Goal: Task Accomplishment & Management: Manage account settings

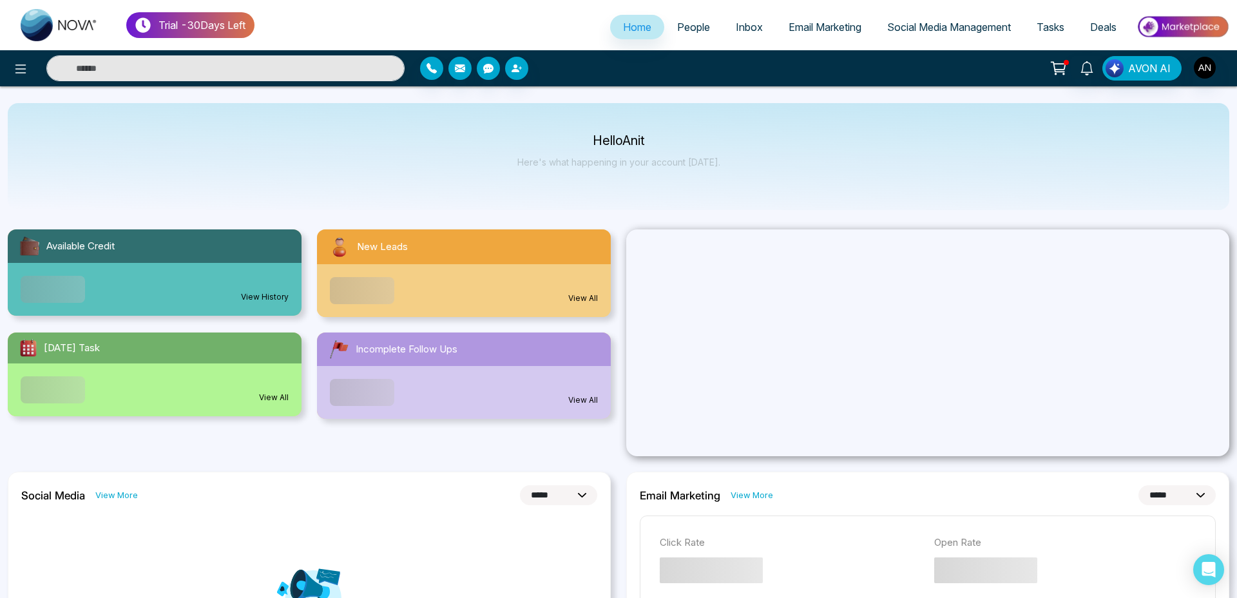
select select "*"
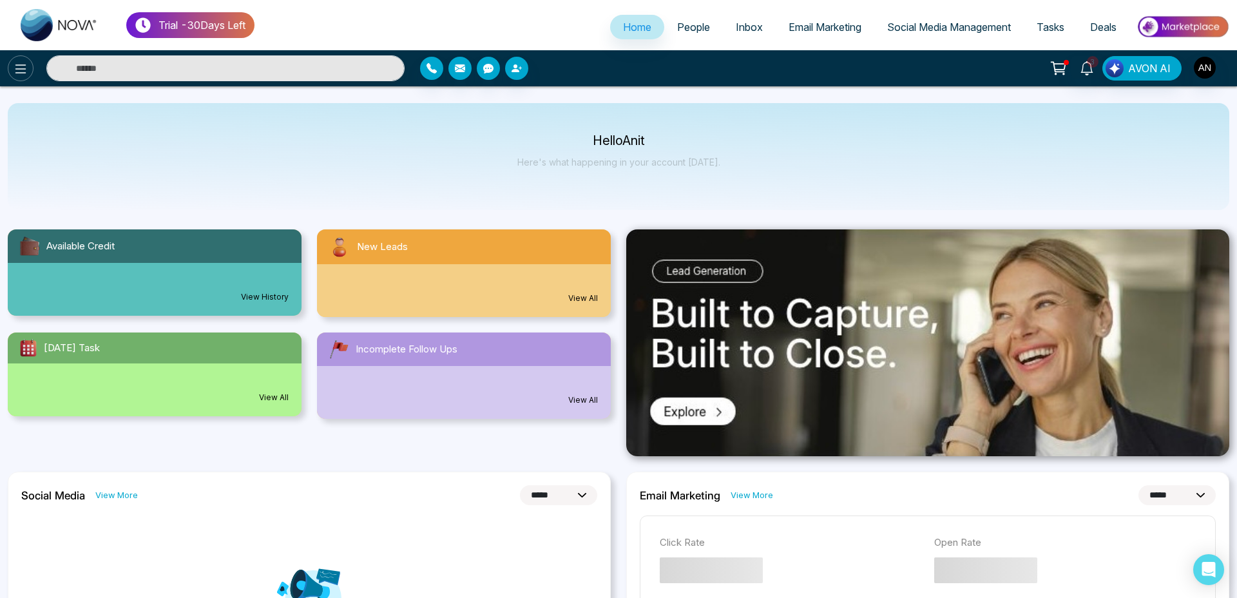
click at [26, 68] on icon at bounding box center [20, 68] width 11 height 9
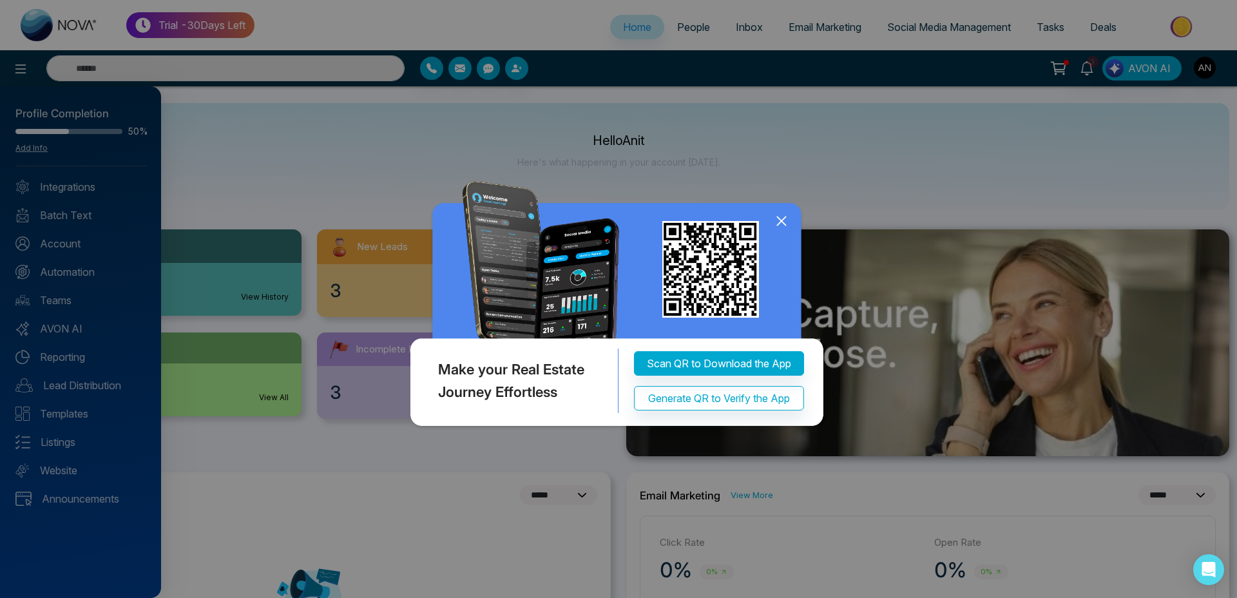
click at [781, 220] on icon at bounding box center [781, 220] width 19 height 19
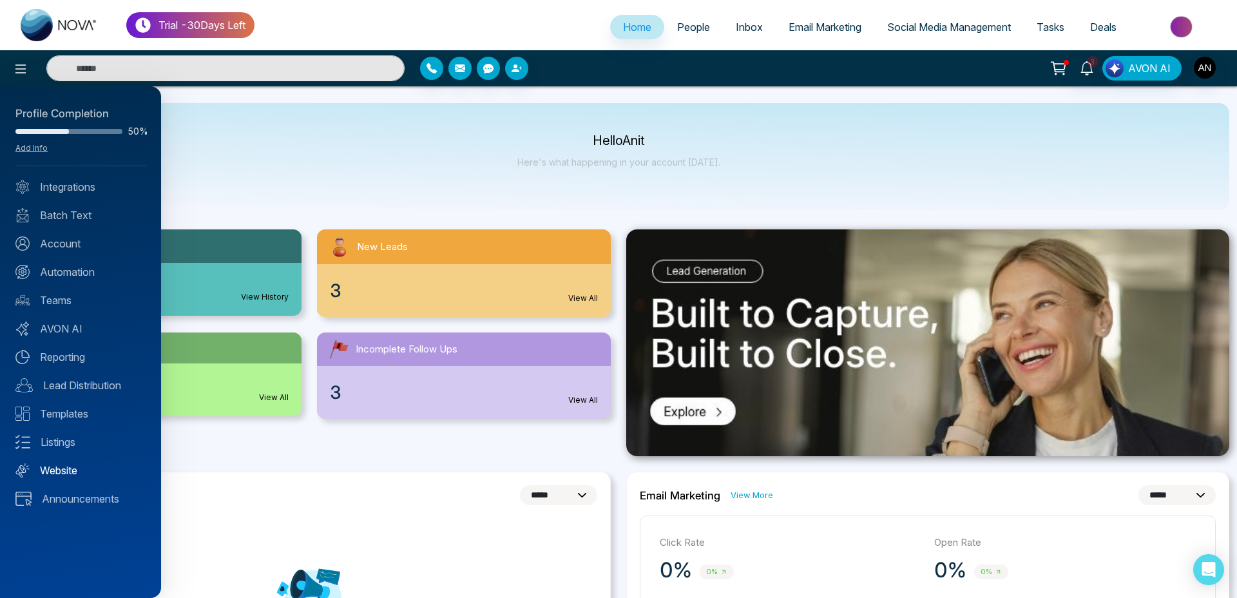
click at [65, 468] on link "Website" at bounding box center [80, 470] width 130 height 15
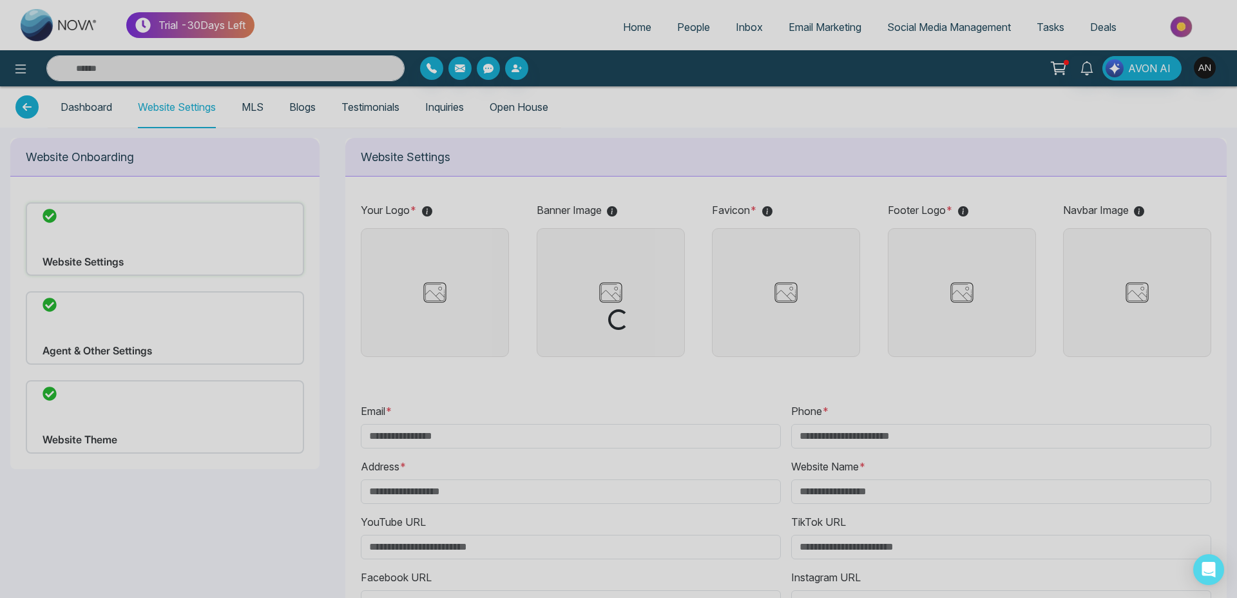
type input "**********"
type input "******"
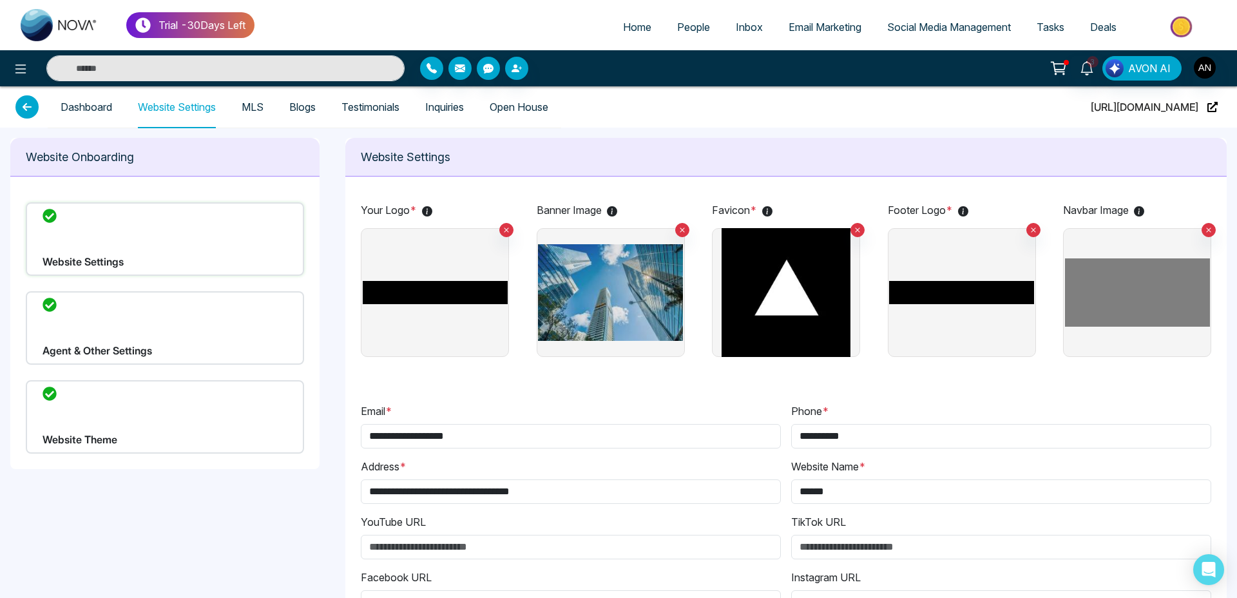
click at [143, 331] on div "Agent & Other Settings" at bounding box center [165, 327] width 278 height 73
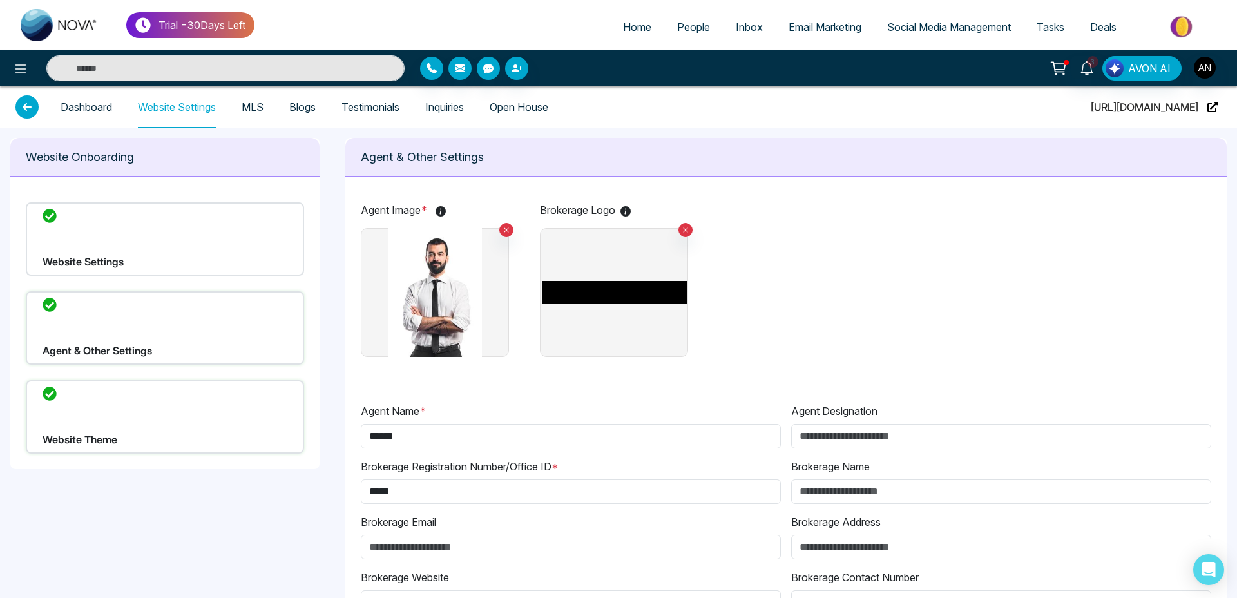
click at [202, 249] on div "Website Settings" at bounding box center [165, 238] width 278 height 73
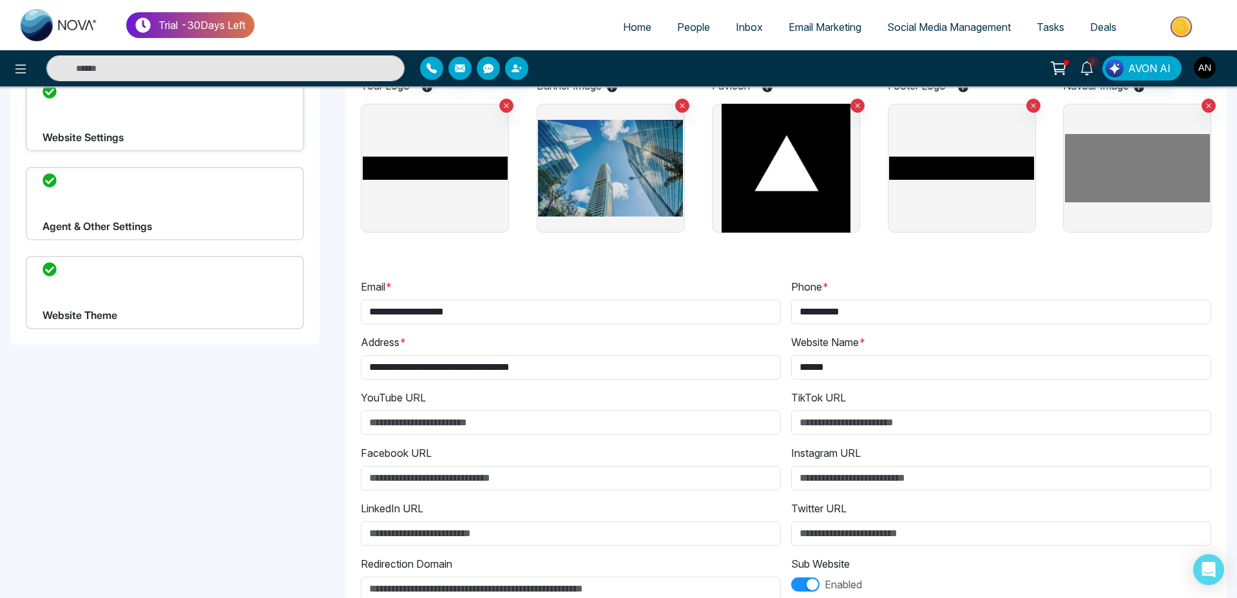
scroll to position [196, 0]
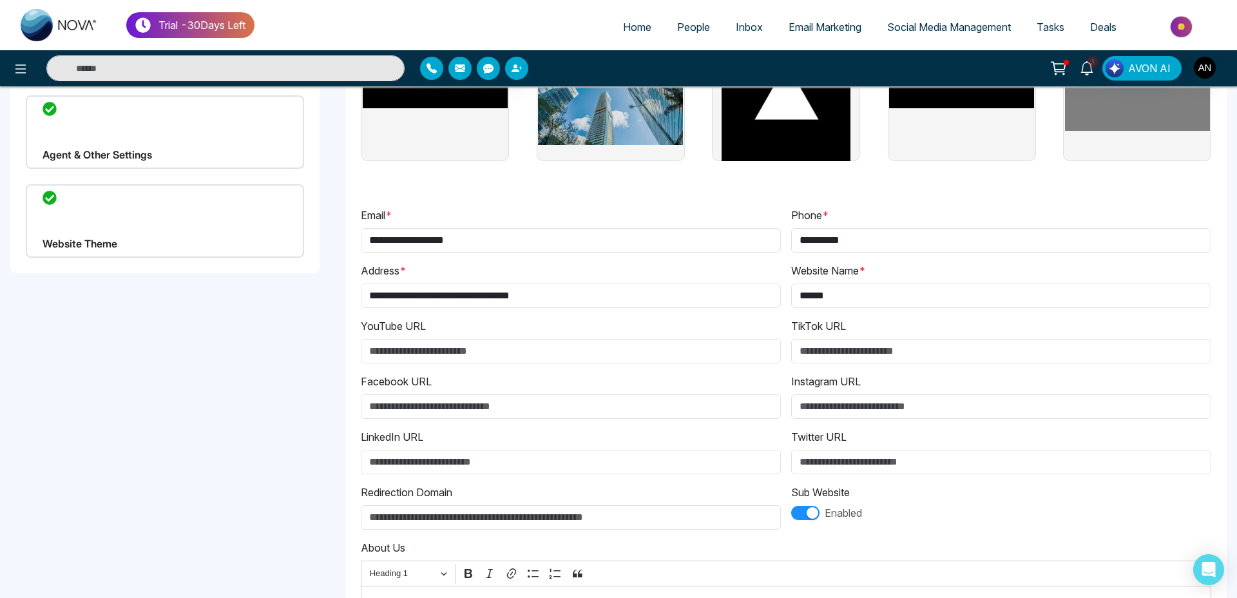
click at [149, 243] on div "Website Theme" at bounding box center [165, 220] width 278 height 73
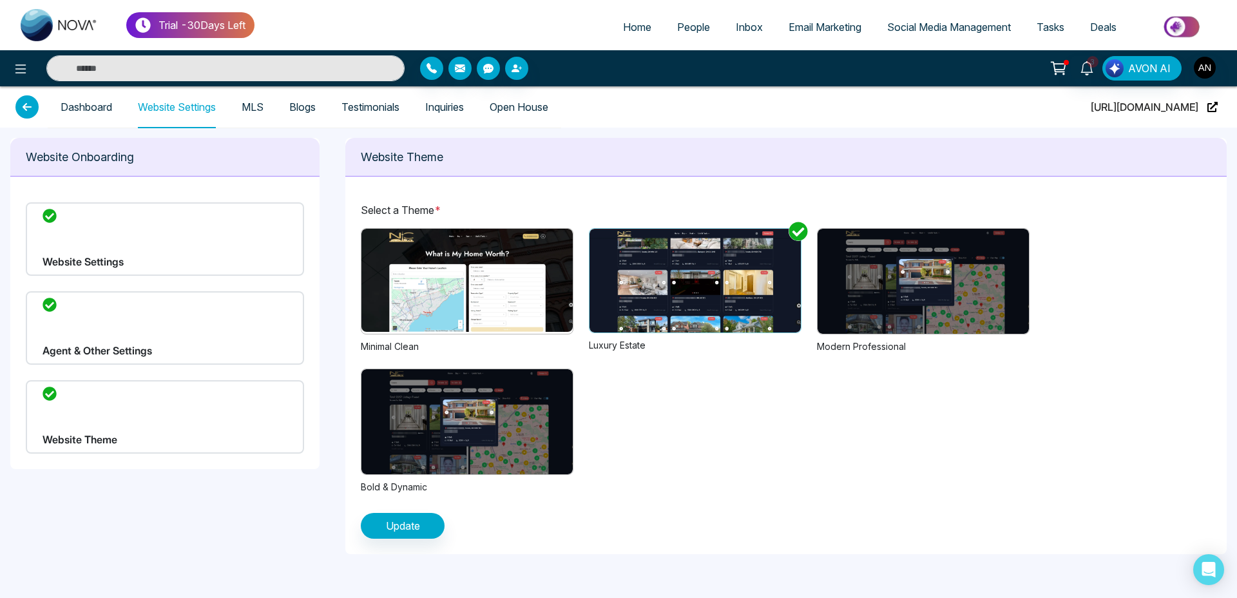
click at [117, 246] on div "Website Settings" at bounding box center [165, 238] width 278 height 73
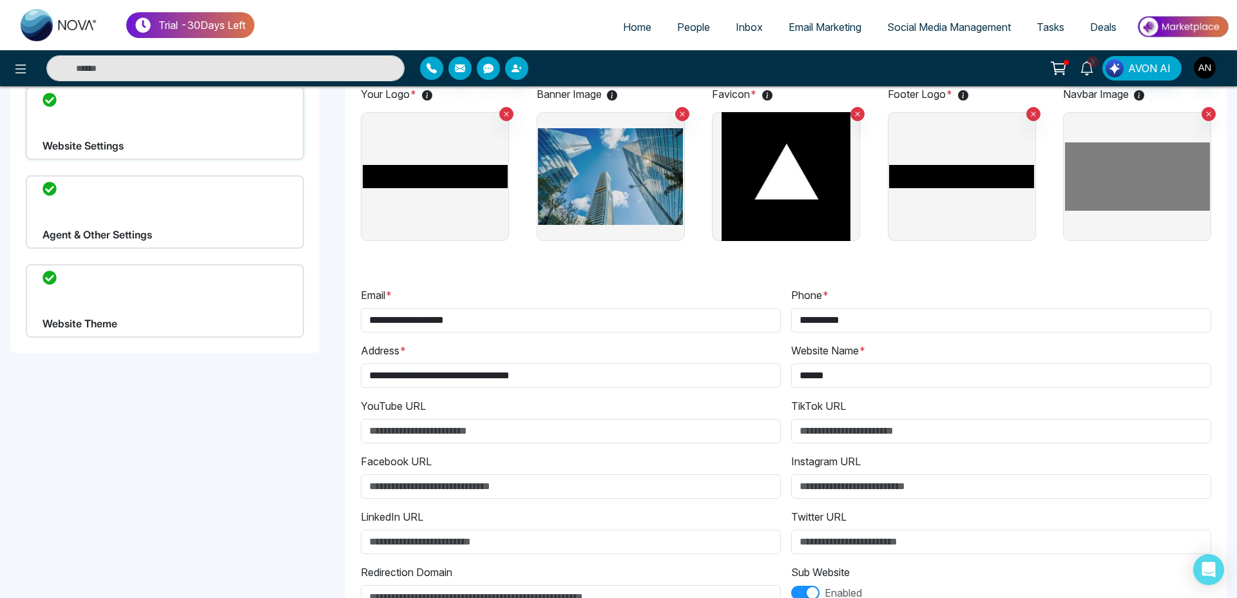
scroll to position [269, 0]
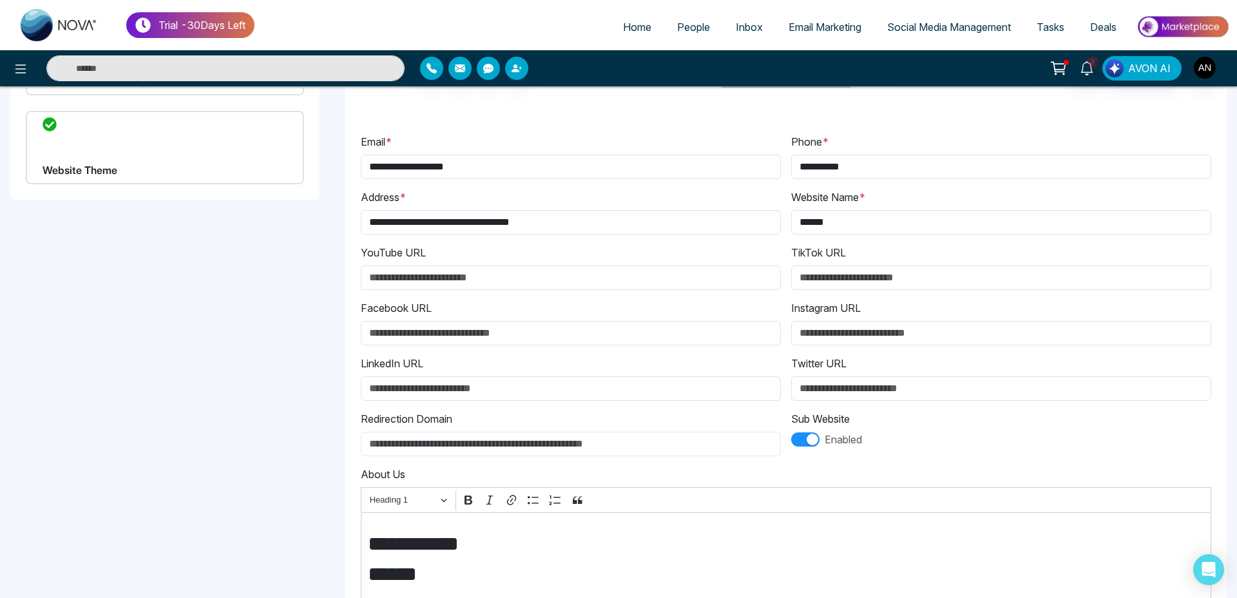
click at [583, 441] on input "Redirection Domain" at bounding box center [571, 444] width 420 height 24
click at [451, 385] on input "LinkedIn URL" at bounding box center [571, 388] width 420 height 24
click at [416, 443] on input "Redirection Domain" at bounding box center [571, 444] width 420 height 24
paste input "**********"
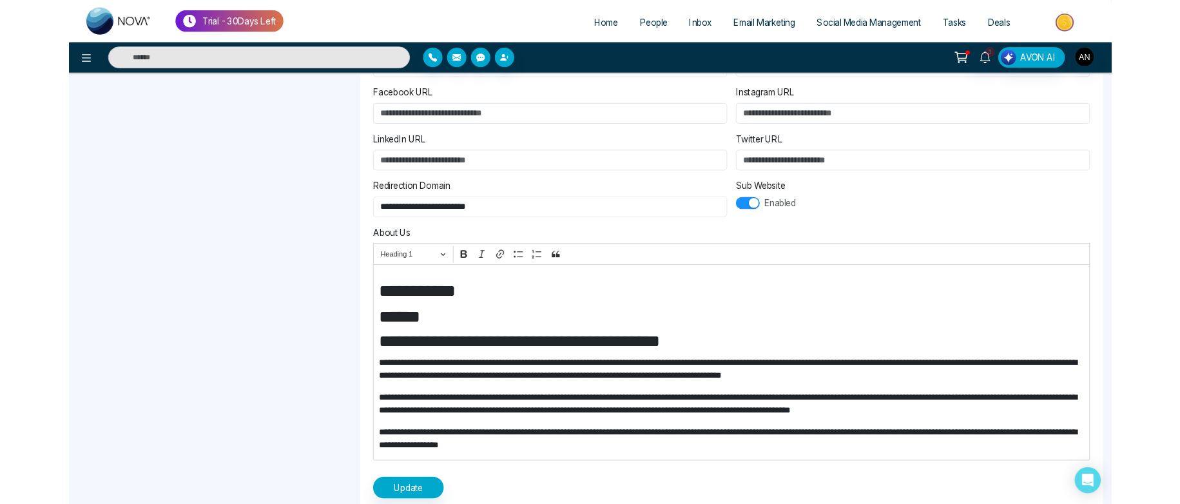
scroll to position [487, 0]
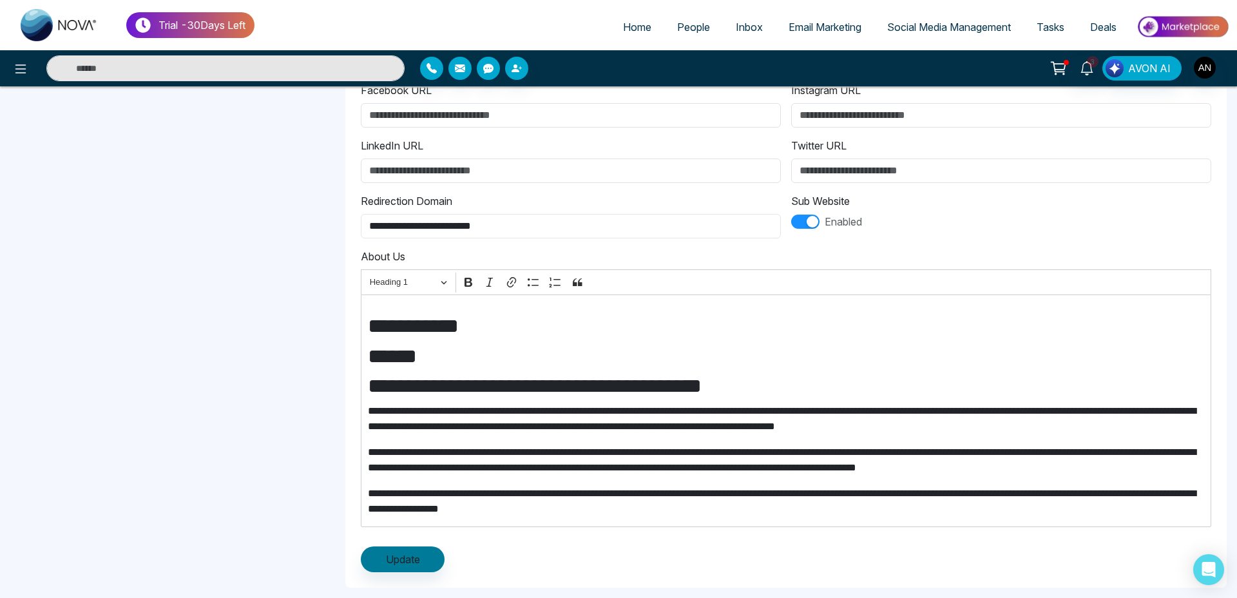
type input "**********"
click at [423, 569] on button "Update" at bounding box center [403, 560] width 84 height 26
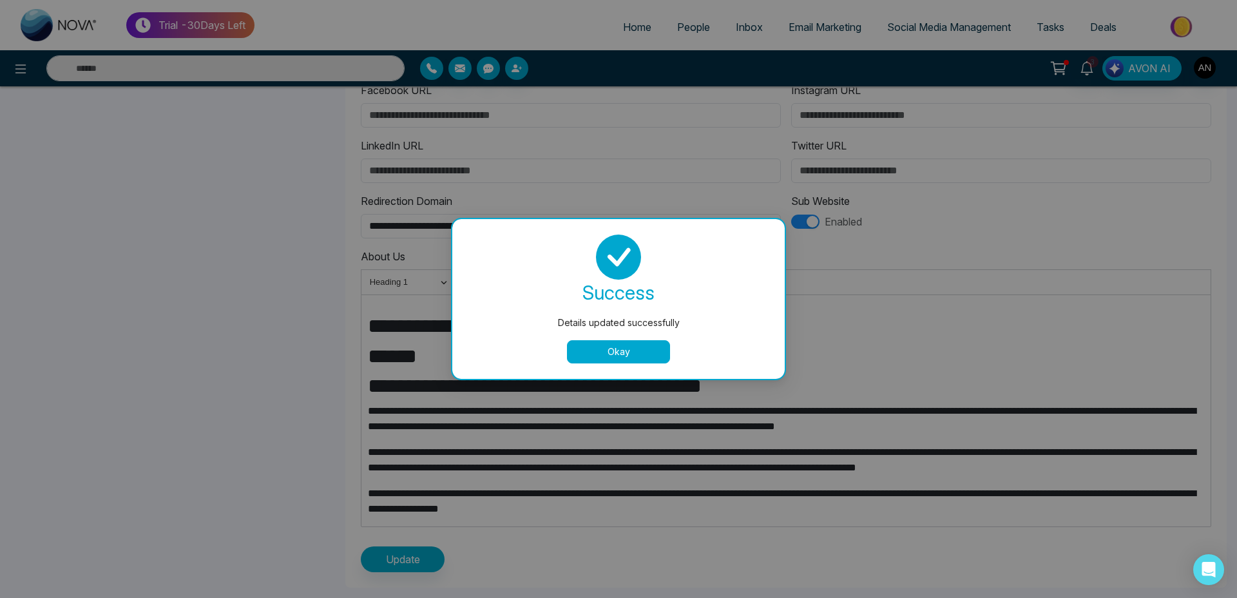
click at [609, 347] on button "Okay" at bounding box center [618, 351] width 103 height 23
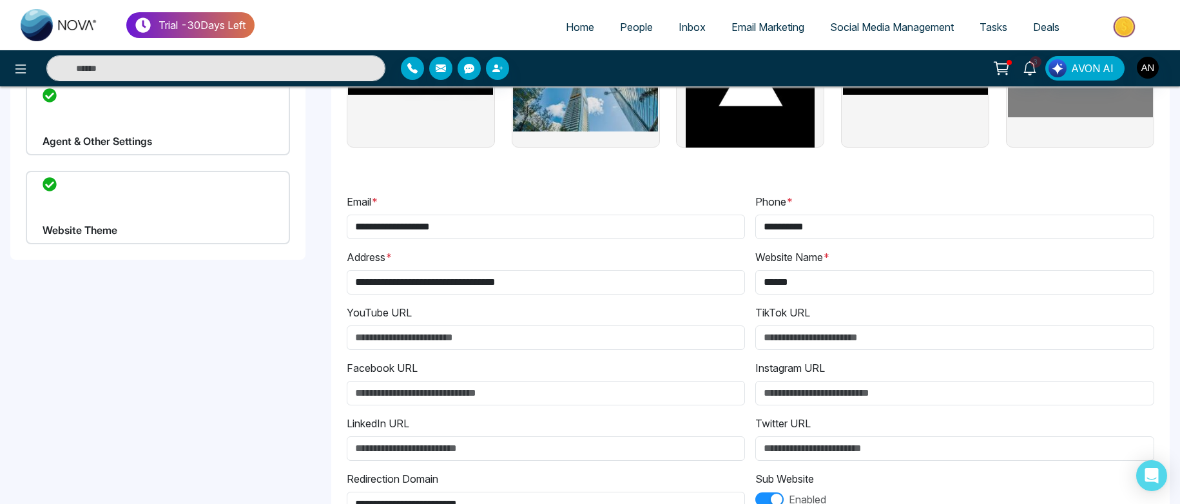
scroll to position [0, 0]
